Goal: Information Seeking & Learning: Learn about a topic

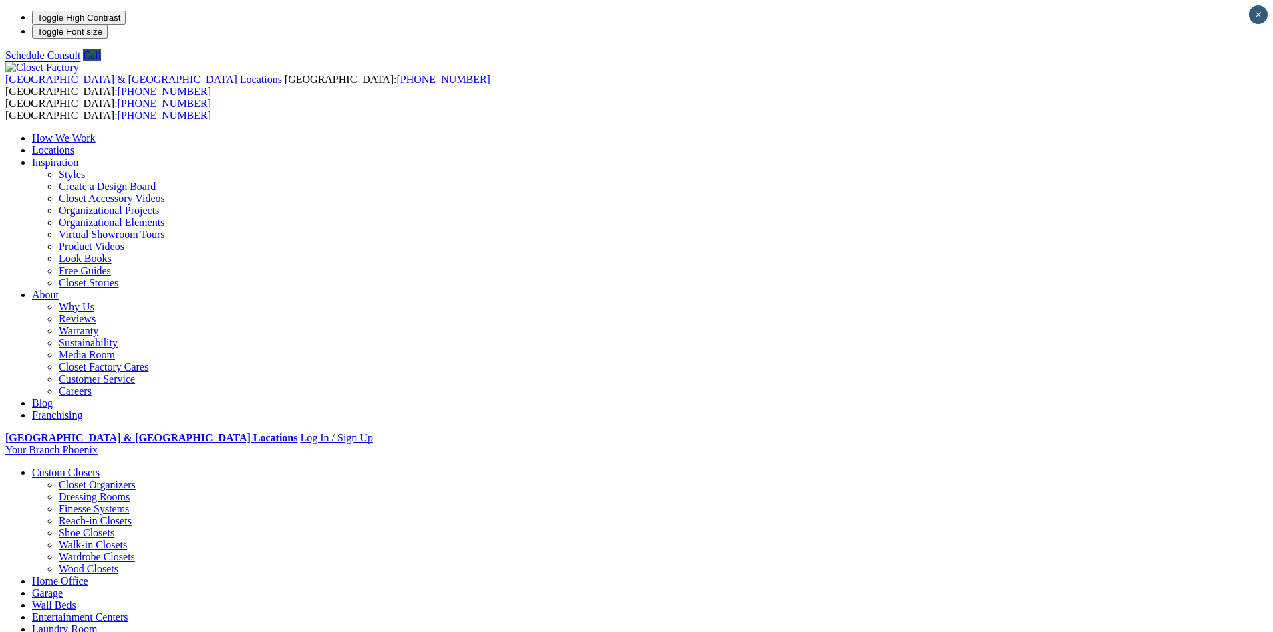
click at [88, 575] on link "Home Office" at bounding box center [60, 580] width 56 height 11
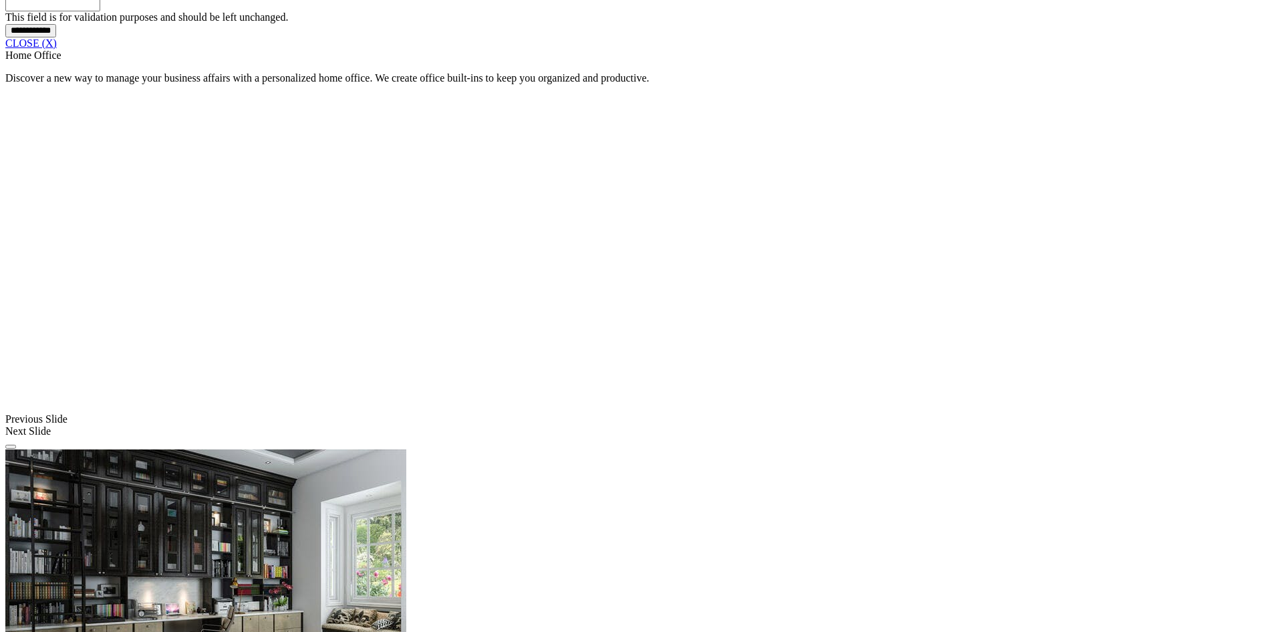
scroll to position [1203, 0]
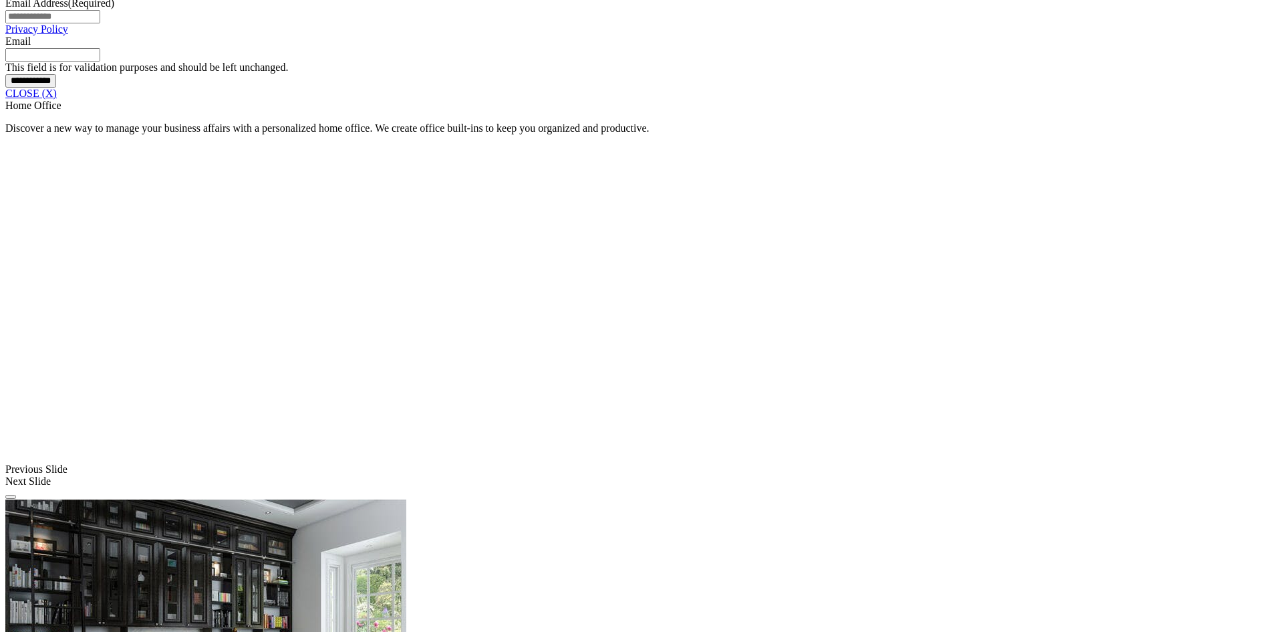
scroll to position [1069, 0]
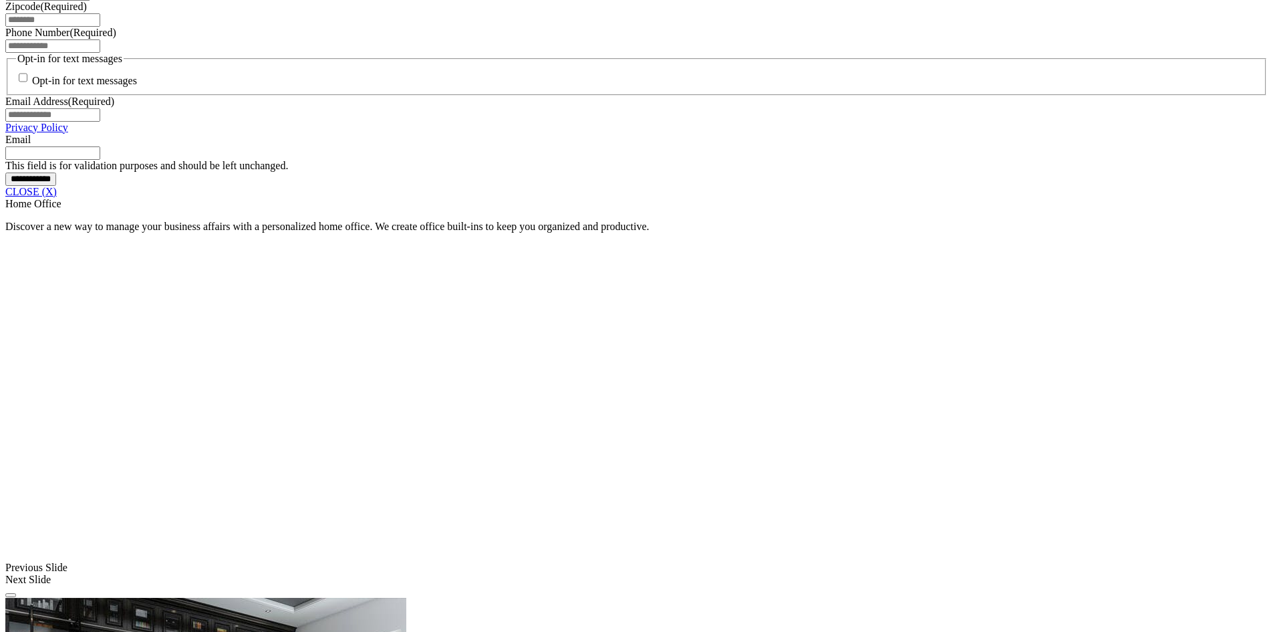
scroll to position [1002, 0]
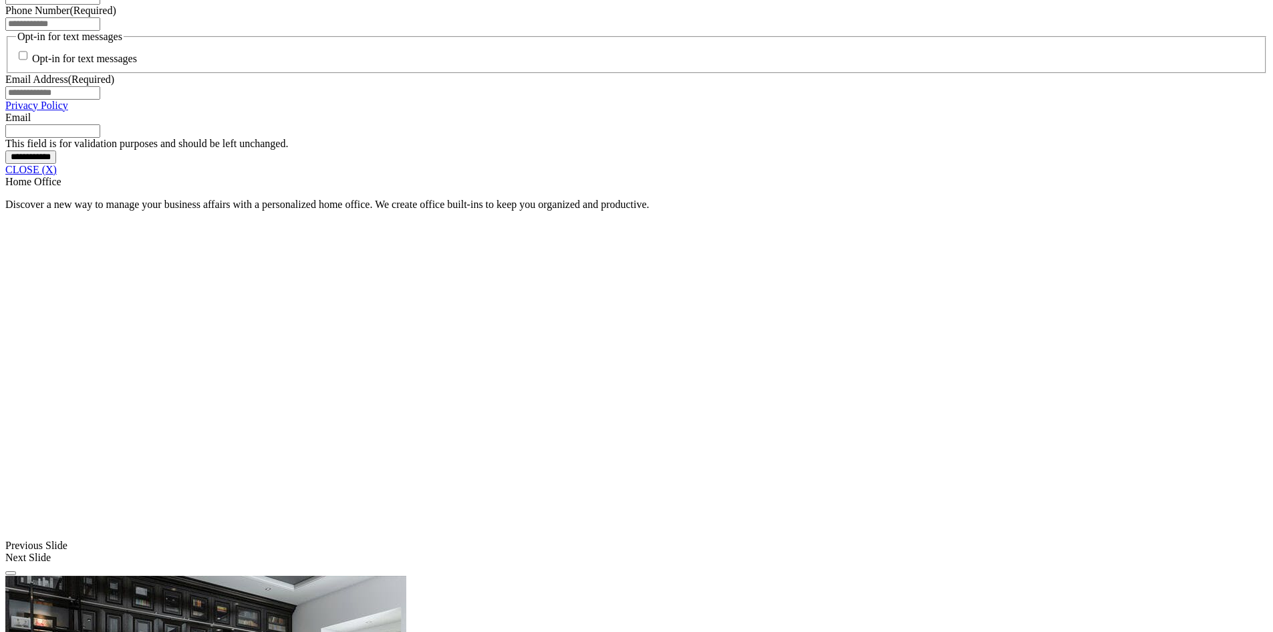
scroll to position [936, 0]
